Goal: Navigation & Orientation: Go to known website

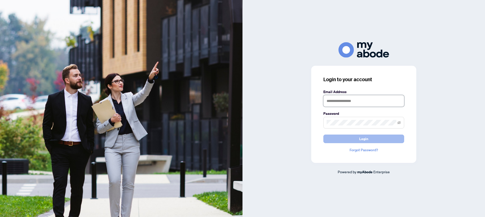
type input "**********"
click at [378, 141] on button "Login" at bounding box center [363, 138] width 81 height 9
